Goal: Task Accomplishment & Management: Manage account settings

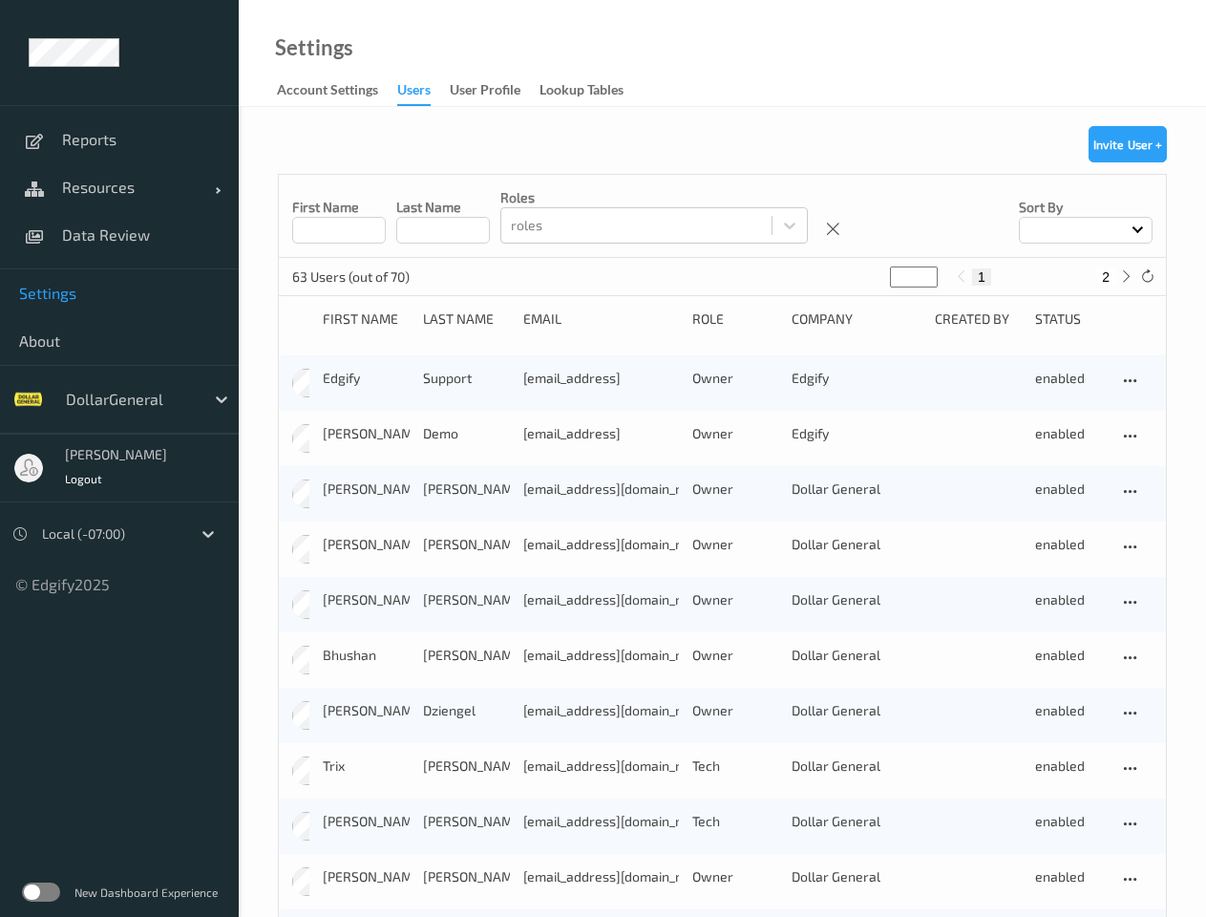
click at [603, 458] on div "[PERSON_NAME] [PERSON_NAME][EMAIL_ADDRESS] Owner Edgify enabled" at bounding box center [722, 438] width 887 height 55
click at [119, 187] on span "Resources" at bounding box center [138, 187] width 153 height 19
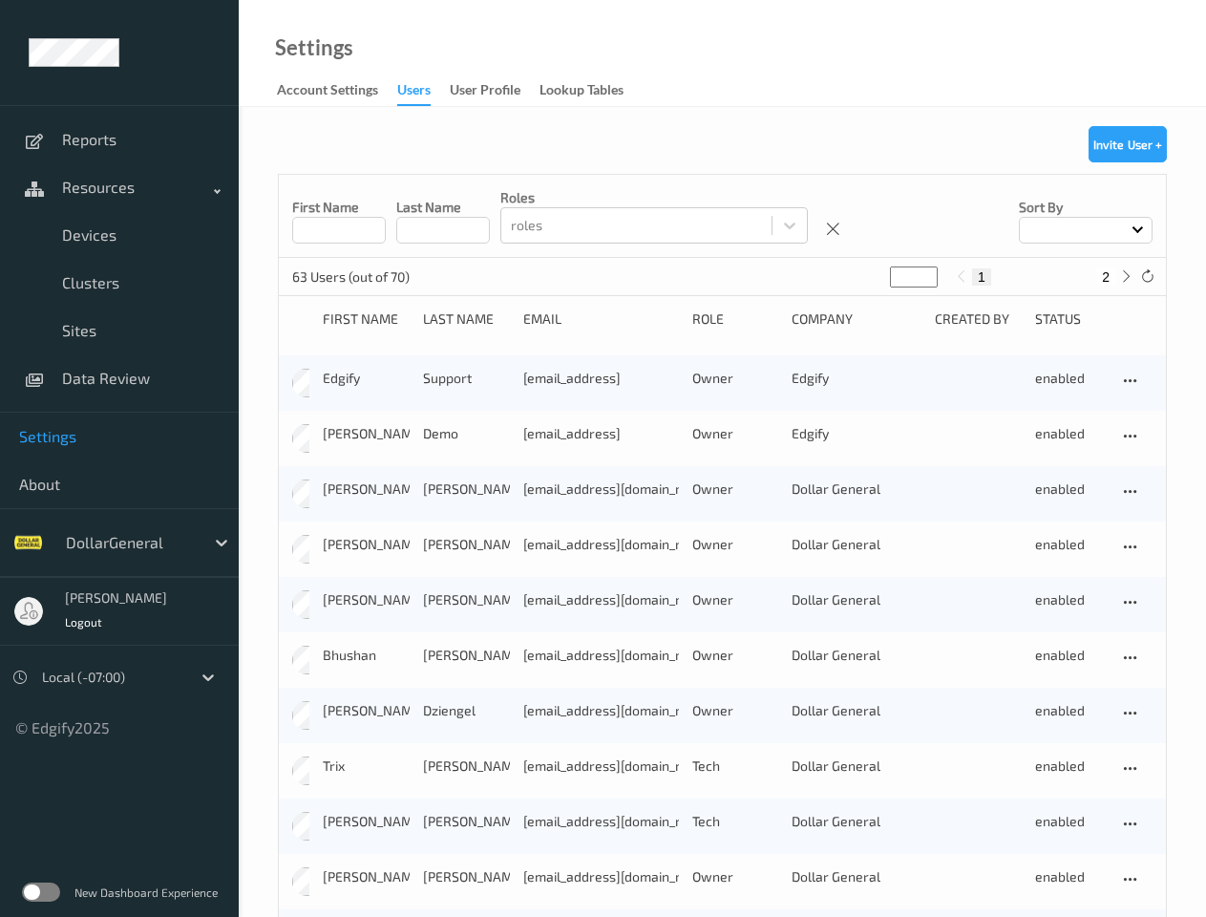
click at [119, 475] on span "About" at bounding box center [119, 484] width 201 height 19
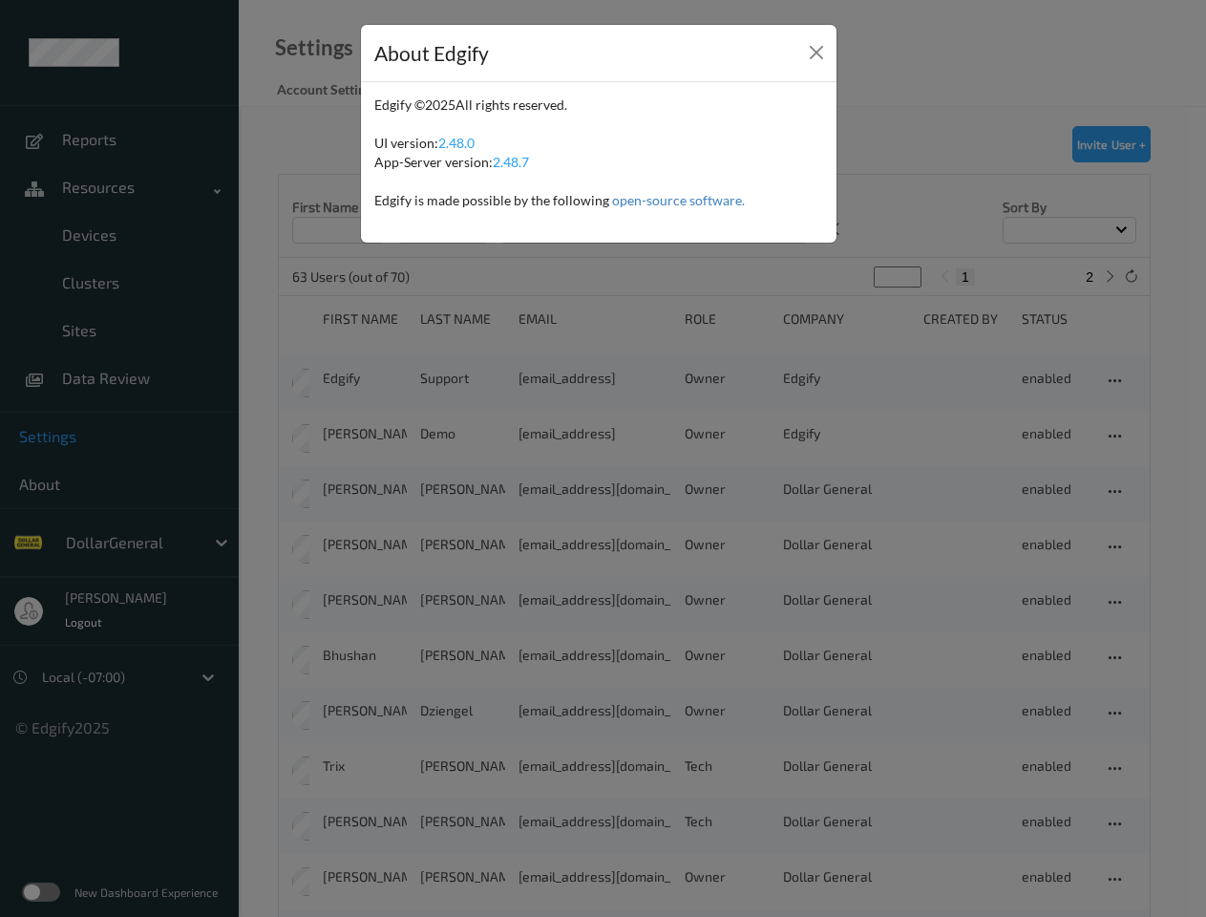
click at [83, 478] on div "About Edgify Edgify © 2025 All rights reserved. UI version: 2.48.0 App-Server v…" at bounding box center [603, 458] width 1206 height 917
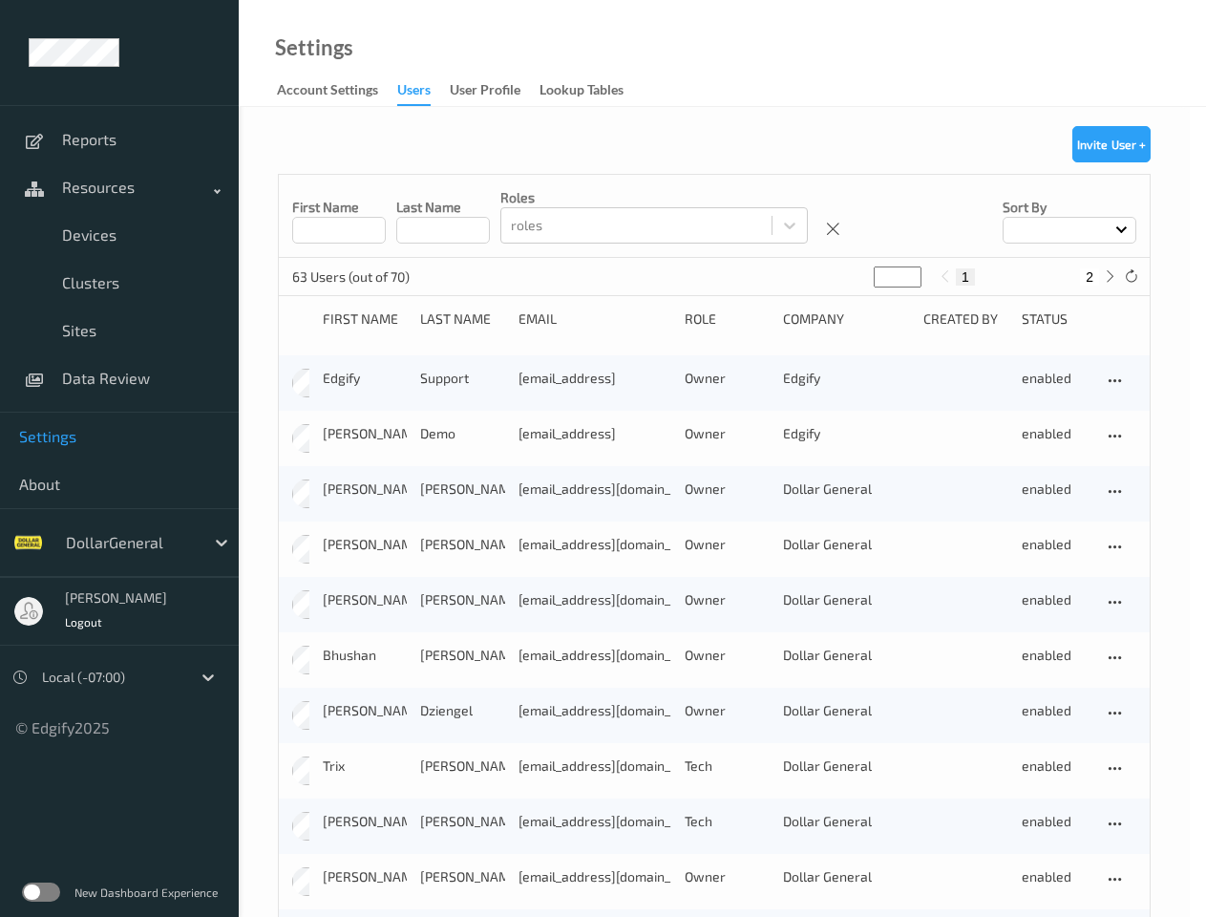
click at [1128, 144] on button "Invite User +" at bounding box center [1111, 144] width 78 height 36
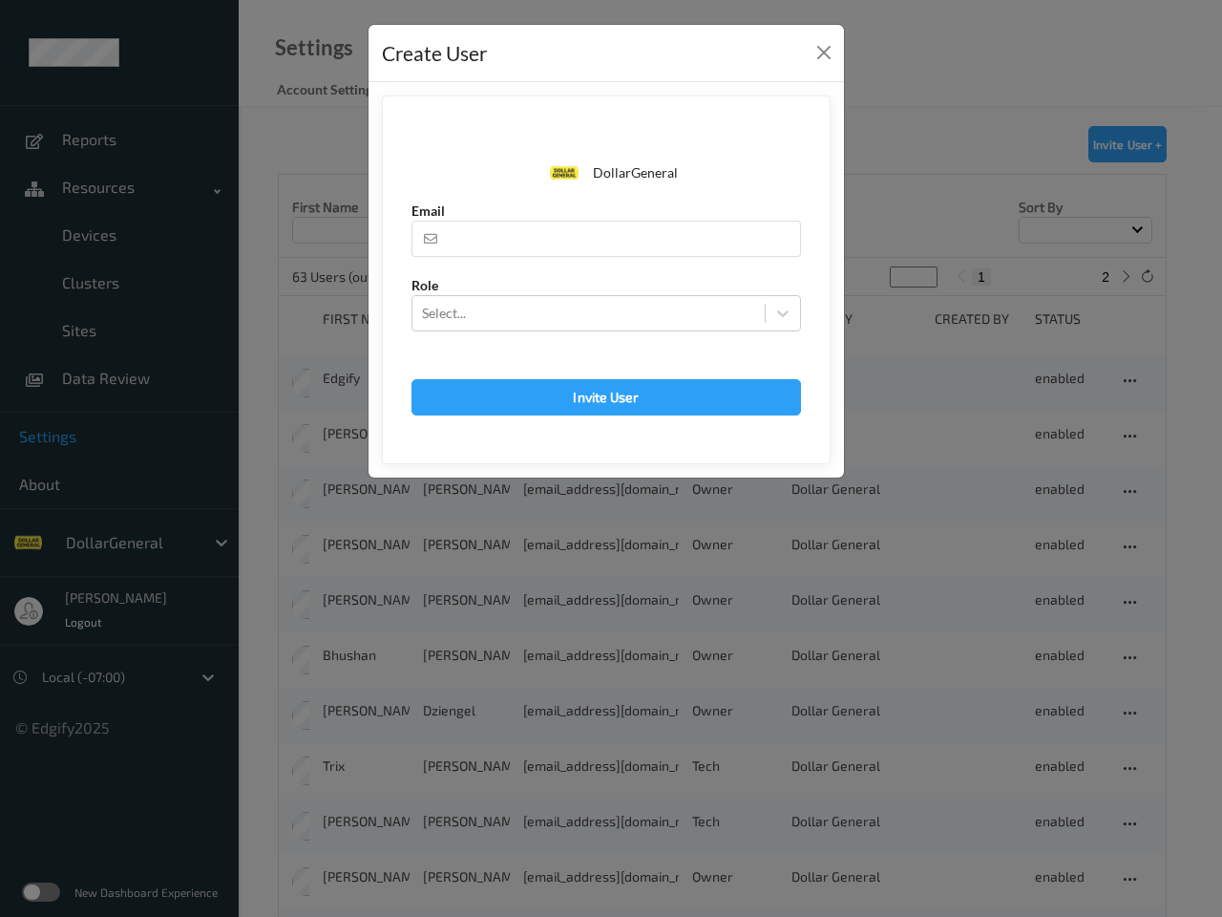
click at [834, 229] on div "DollarGeneral Email Role Select... Invite User DollarGeneral The user you are a…" at bounding box center [607, 279] width 476 height 395
click at [1086, 230] on div "Create User DollarGeneral Email Role Select... Invite User DollarGeneral The us…" at bounding box center [611, 458] width 1222 height 917
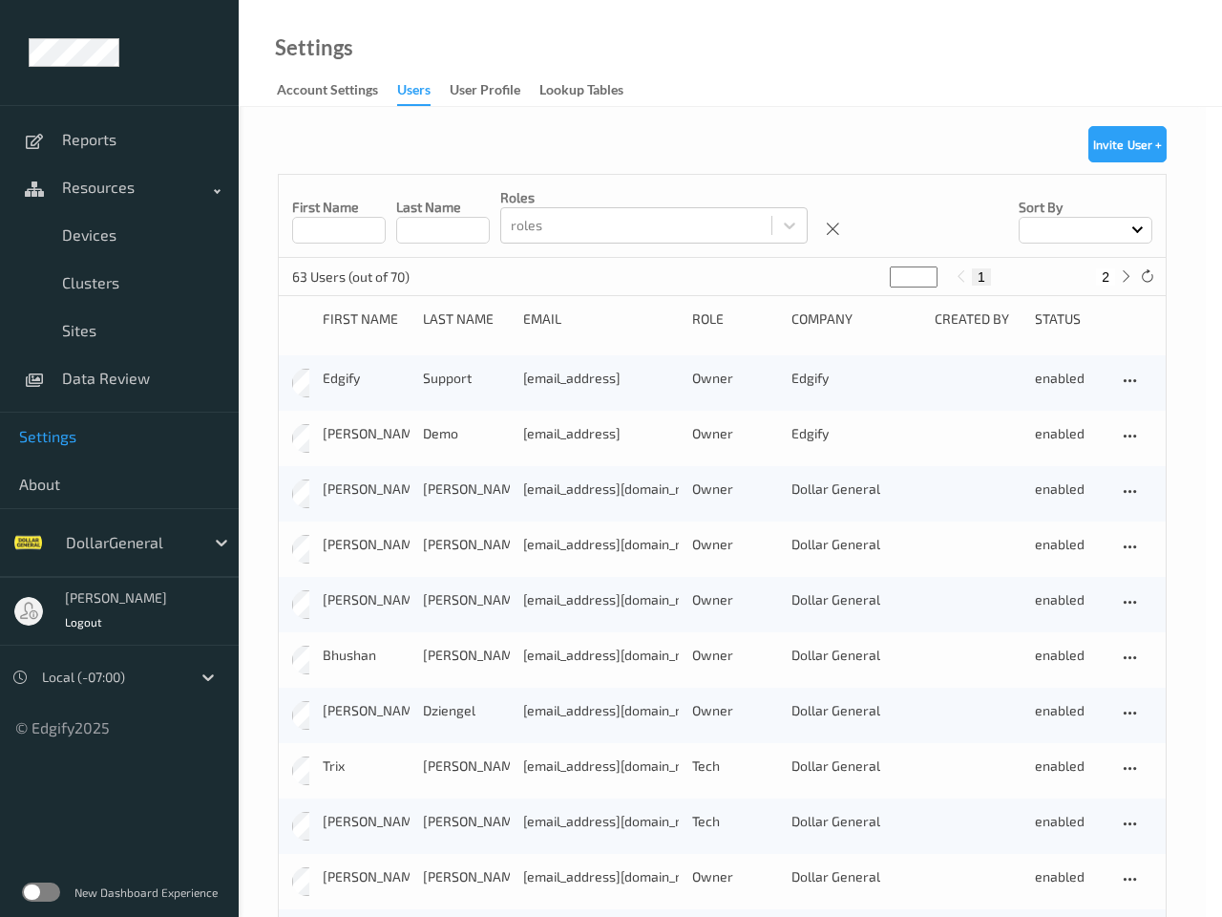
click at [982, 277] on button "1" at bounding box center [981, 276] width 19 height 17
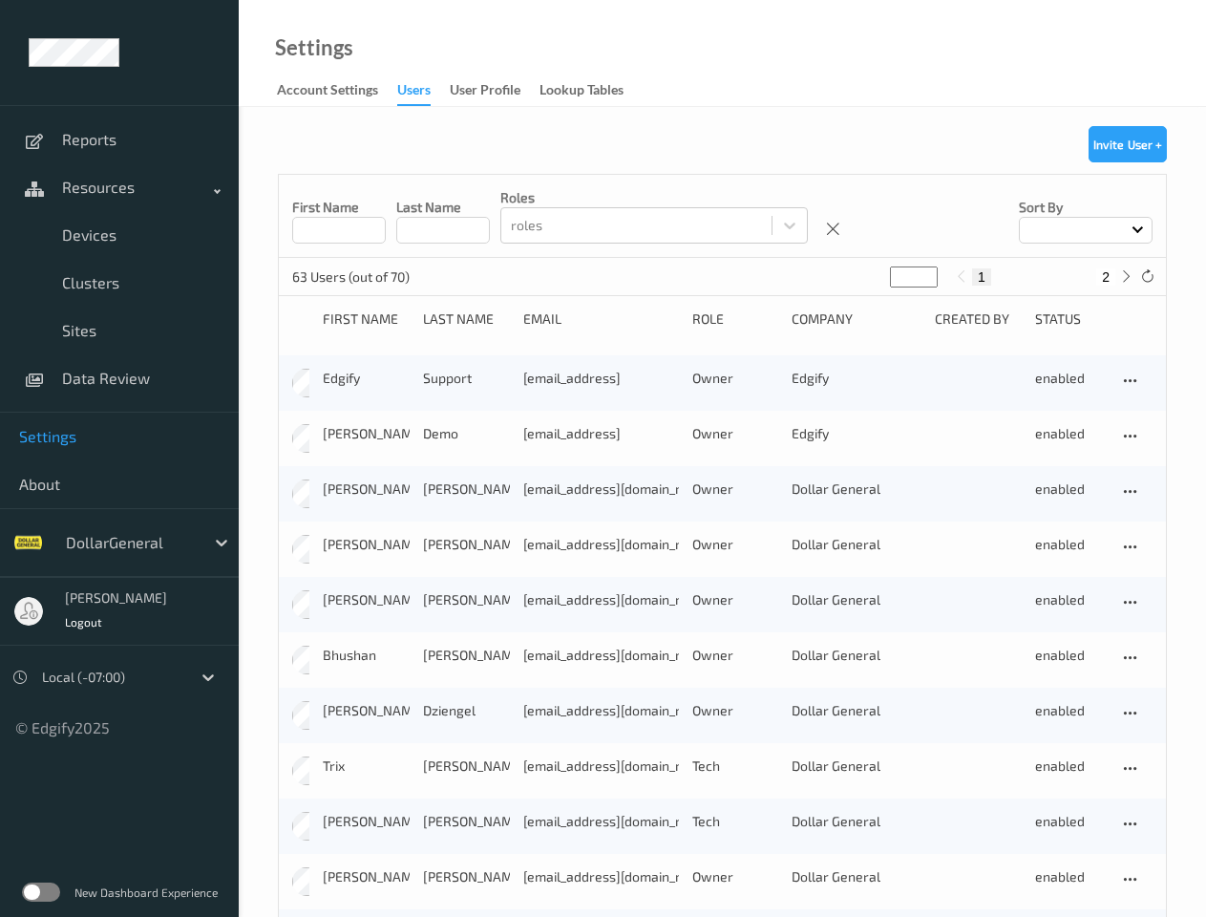
click at [1106, 277] on button "2" at bounding box center [1105, 276] width 19 height 17
type input "*"
click at [1126, 276] on icon at bounding box center [1126, 276] width 14 height 14
